Goal: Book appointment/travel/reservation

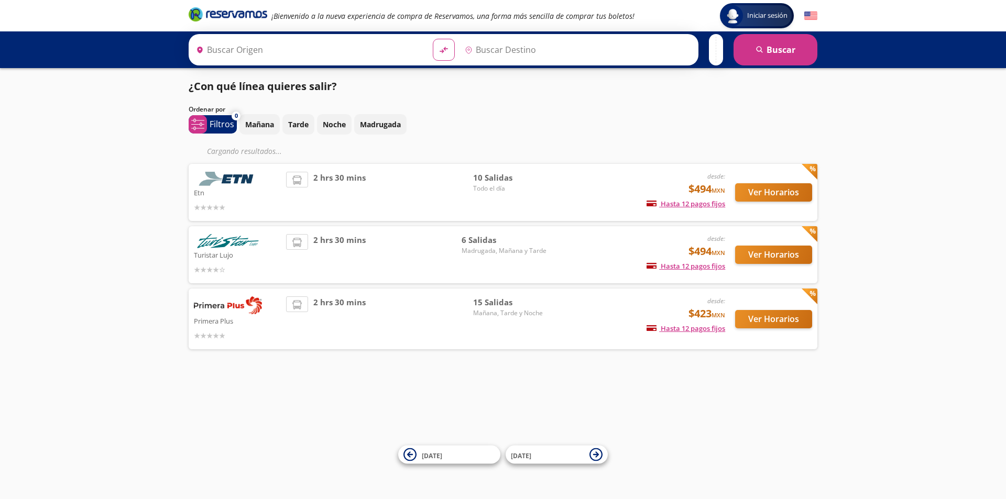
type input "[GEOGRAPHIC_DATA], [GEOGRAPHIC_DATA]"
type input "Querétaro, Querétaro"
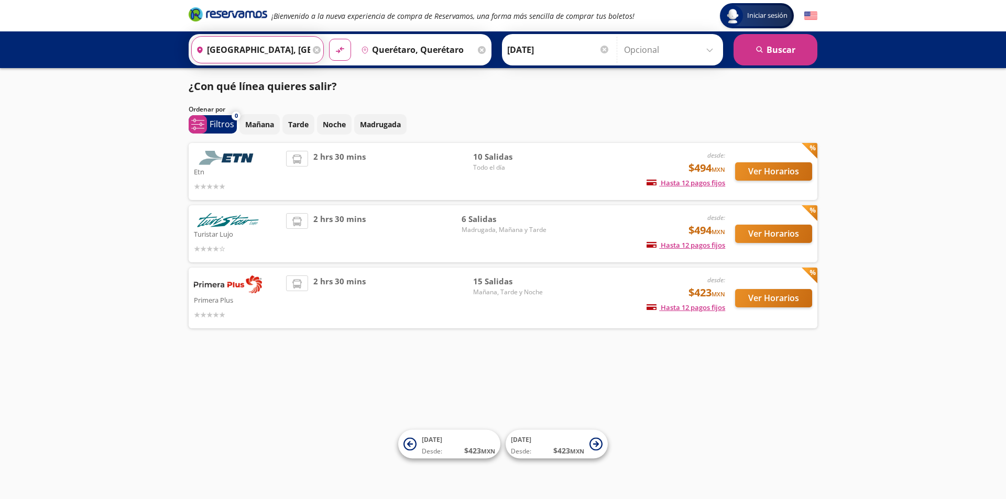
click at [287, 52] on input "[GEOGRAPHIC_DATA], [GEOGRAPHIC_DATA]" at bounding box center [251, 50] width 118 height 26
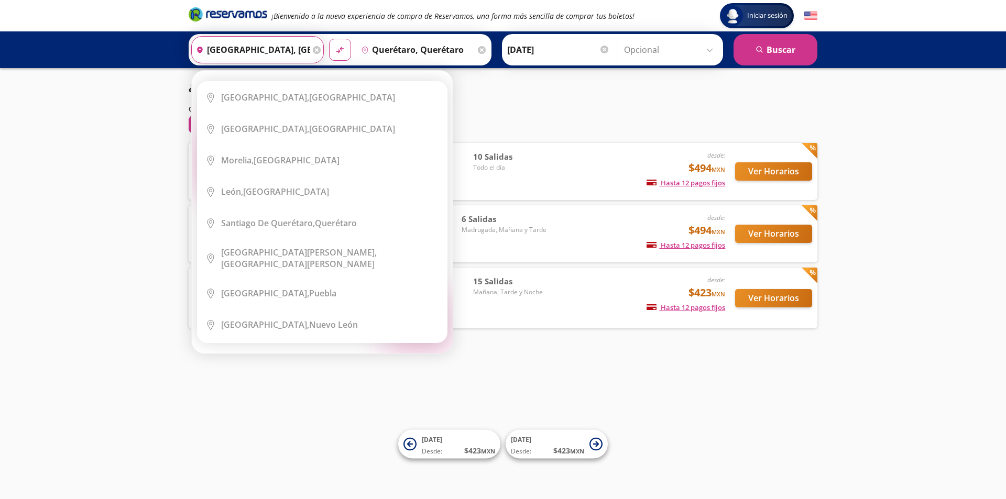
click at [284, 46] on input "[GEOGRAPHIC_DATA], [GEOGRAPHIC_DATA]" at bounding box center [251, 50] width 118 height 26
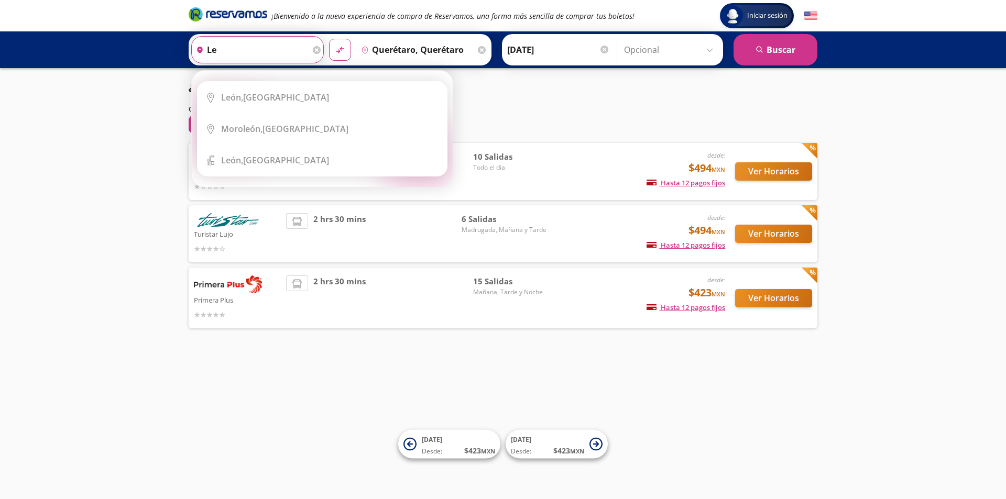
type input "l"
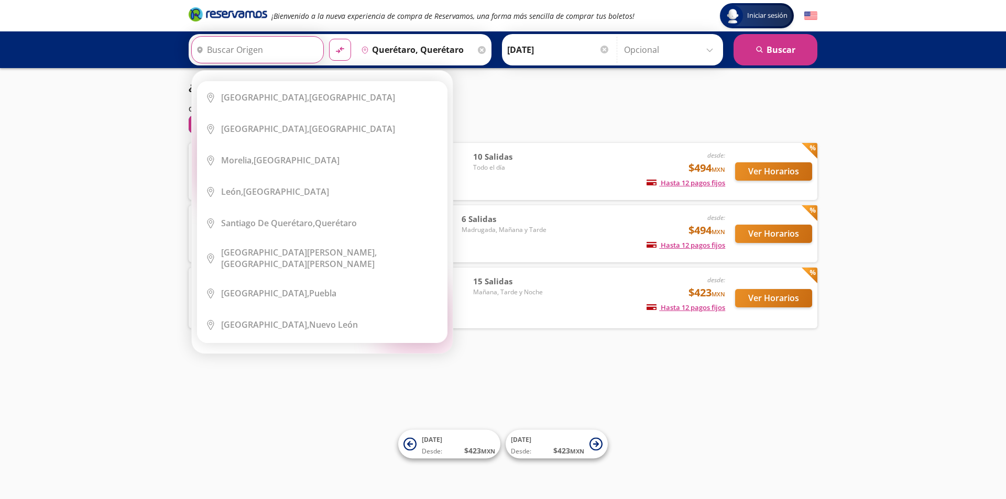
type input "G"
type input "u"
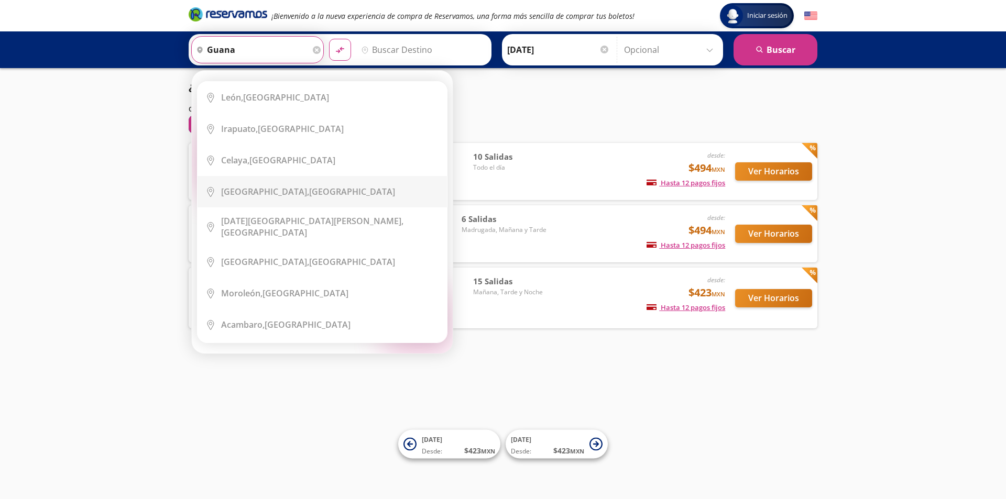
click at [321, 192] on div "[GEOGRAPHIC_DATA], [GEOGRAPHIC_DATA]" at bounding box center [330, 192] width 218 height 12
type input "[GEOGRAPHIC_DATA], [GEOGRAPHIC_DATA]"
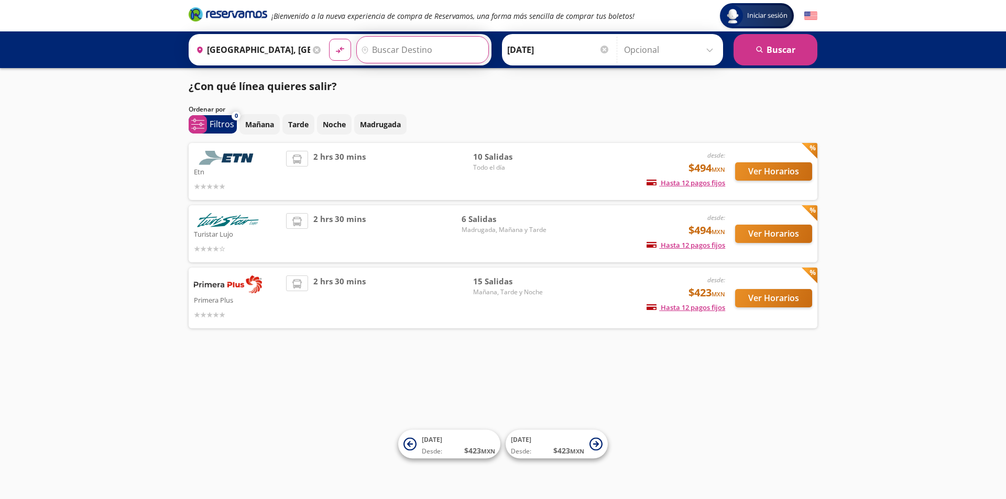
click at [396, 56] on input "Destino" at bounding box center [421, 50] width 129 height 26
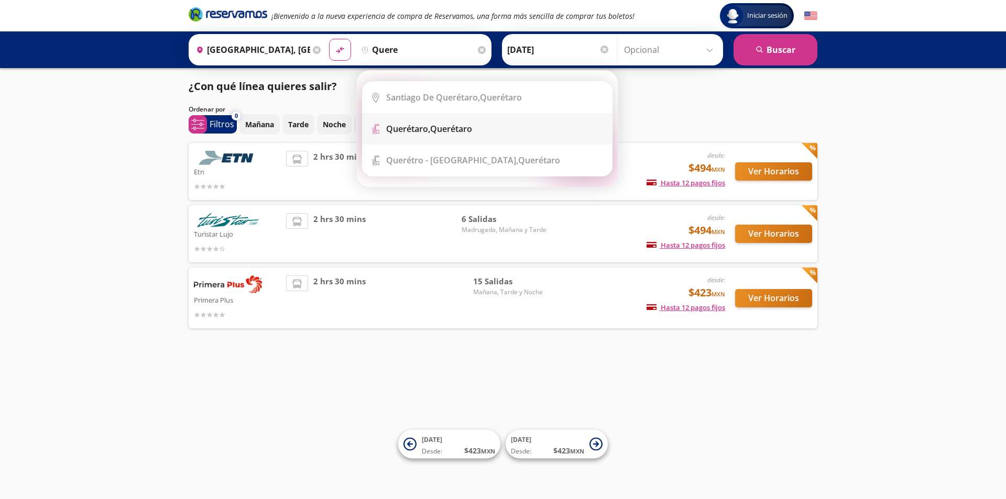
click at [412, 134] on b "Querétaro," at bounding box center [408, 129] width 44 height 12
type input "Querétaro, Querétaro"
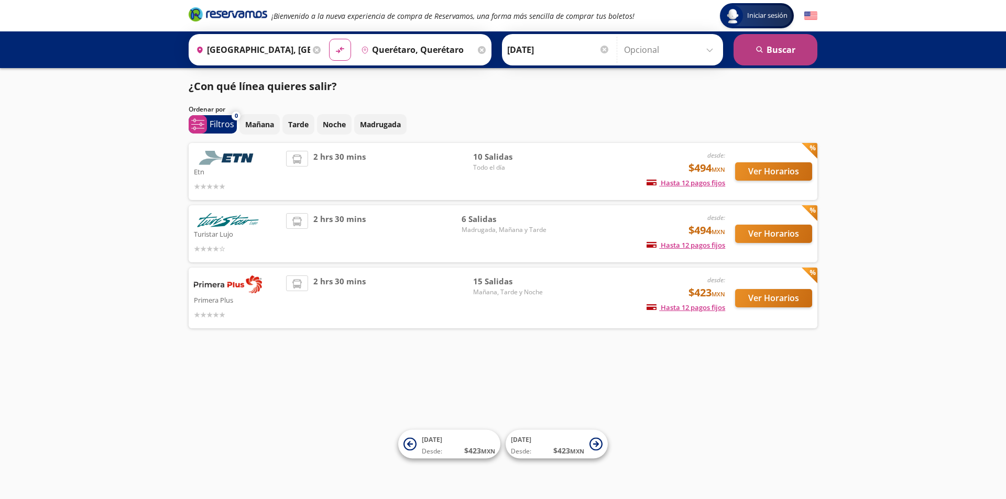
click at [809, 50] on button "search [GEOGRAPHIC_DATA]" at bounding box center [776, 49] width 84 height 31
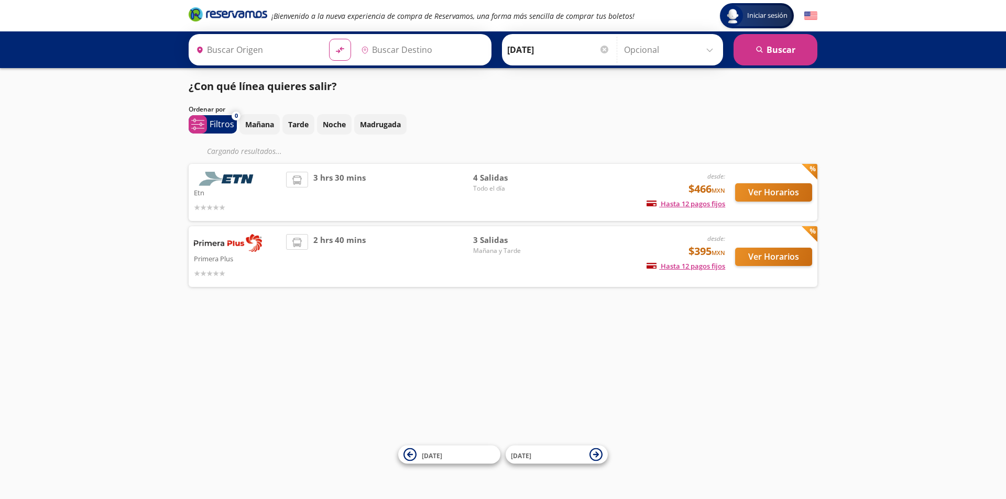
type input "[GEOGRAPHIC_DATA], [GEOGRAPHIC_DATA]"
type input "Querétaro, Querétaro"
